Goal: Information Seeking & Learning: Learn about a topic

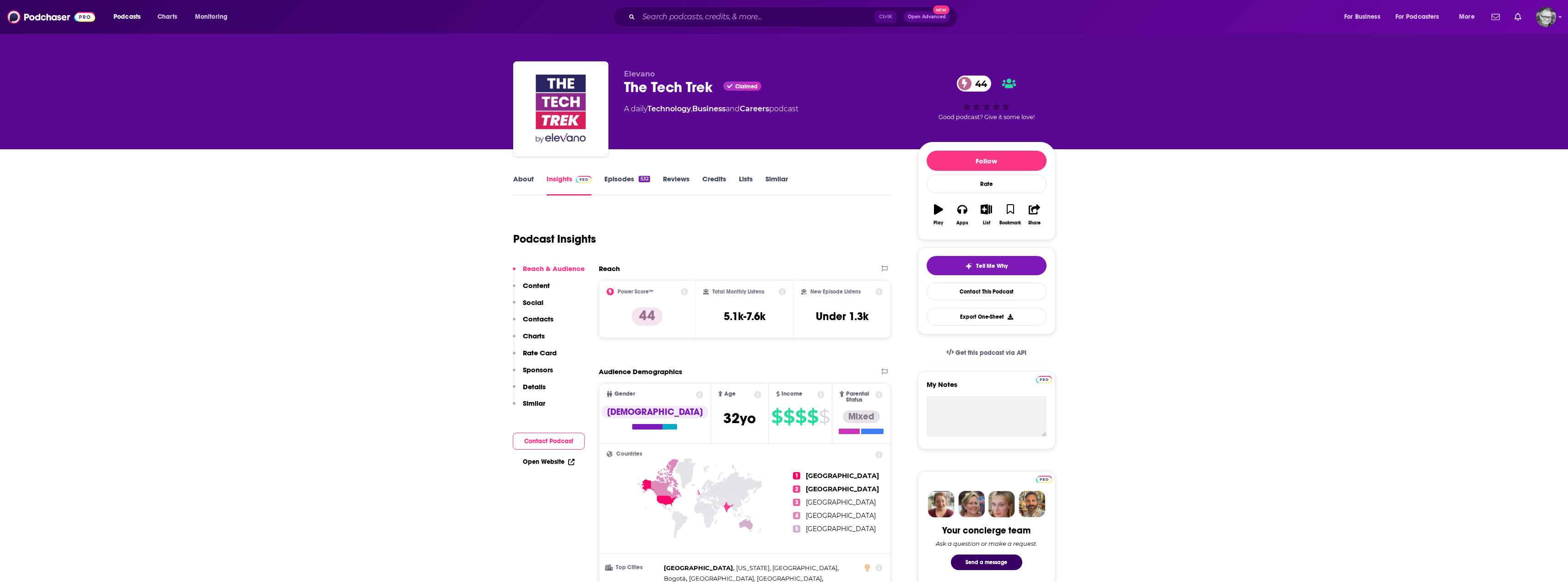
click at [623, 180] on link "Episodes 532" at bounding box center [627, 185] width 45 height 21
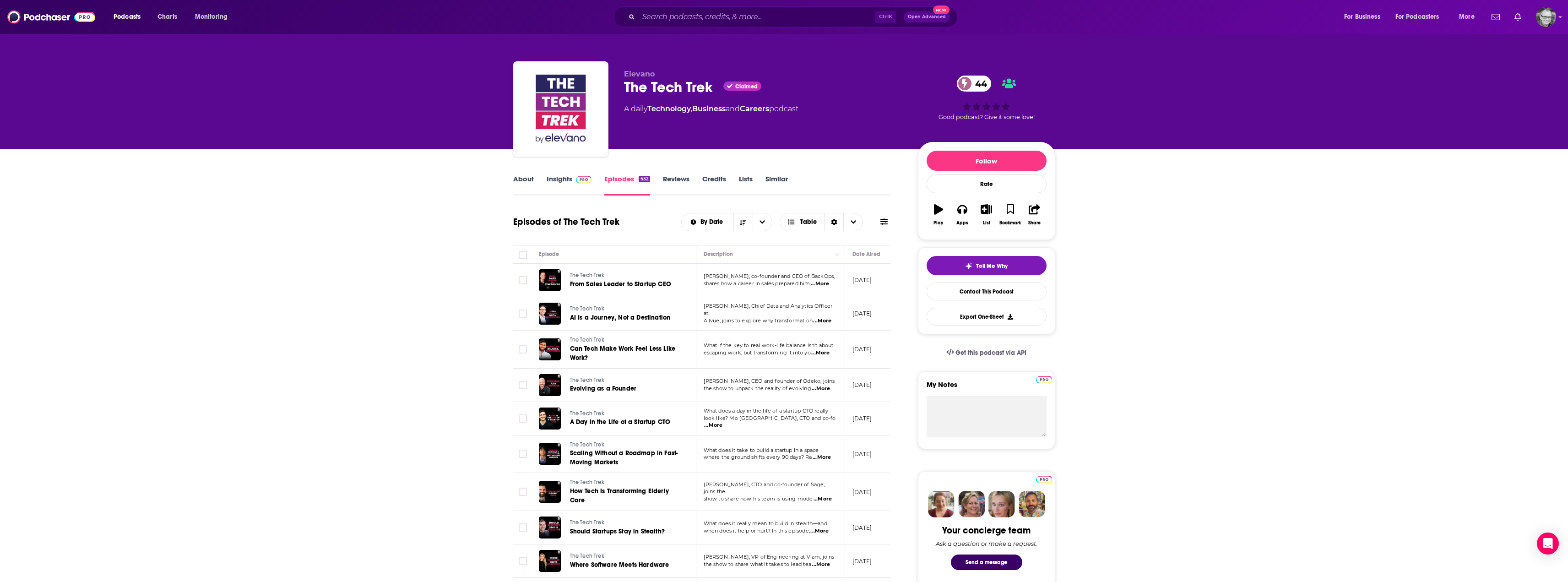
click at [570, 176] on link "Insights" at bounding box center [570, 185] width 45 height 21
